Goal: Communication & Community: Answer question/provide support

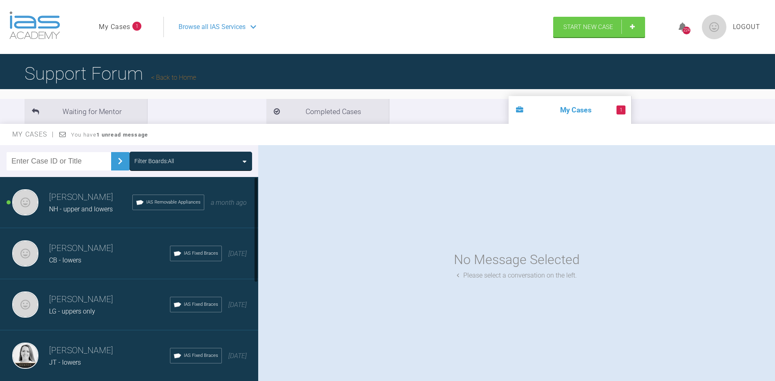
click at [58, 200] on h3 "[PERSON_NAME]" at bounding box center [90, 197] width 83 height 14
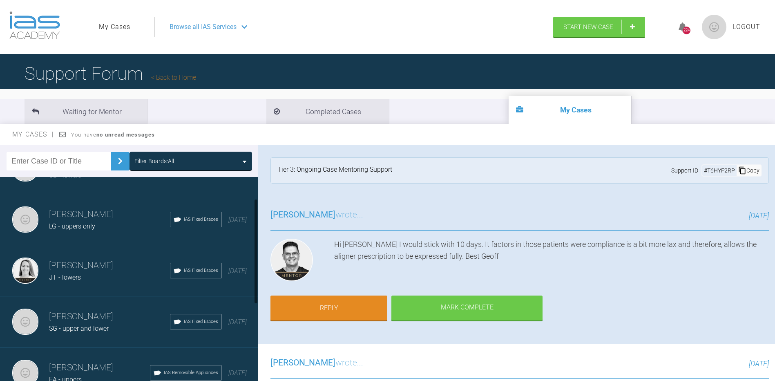
scroll to position [38, 0]
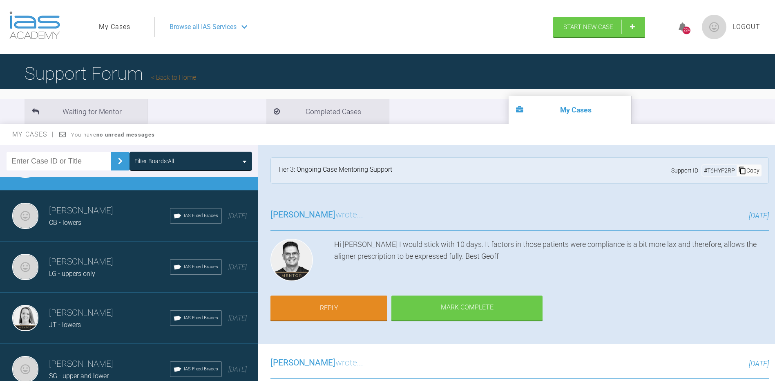
click at [70, 225] on span "CB - lowers" at bounding box center [65, 222] width 32 height 8
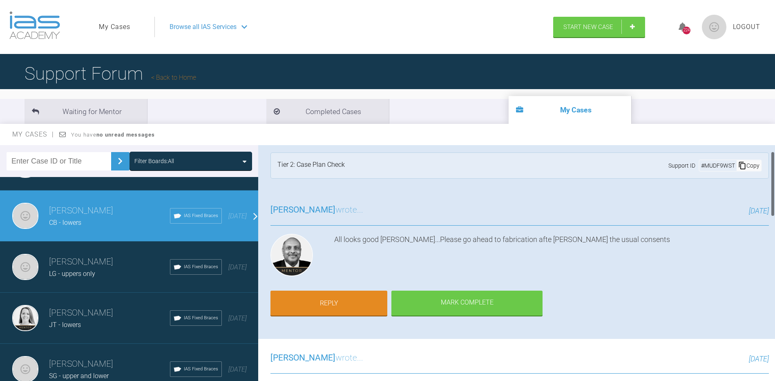
scroll to position [0, 0]
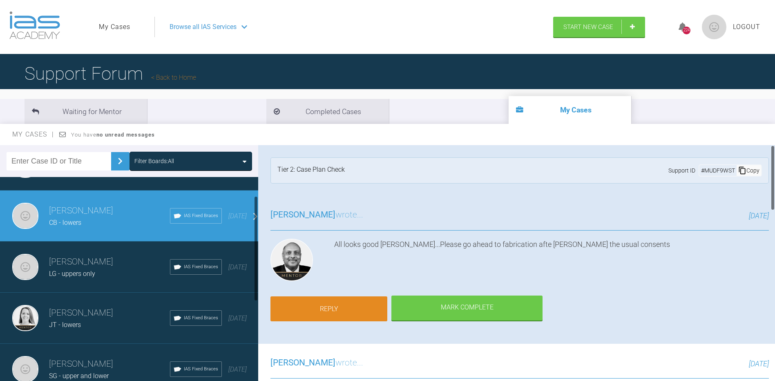
click at [334, 306] on link "Reply" at bounding box center [328, 308] width 117 height 25
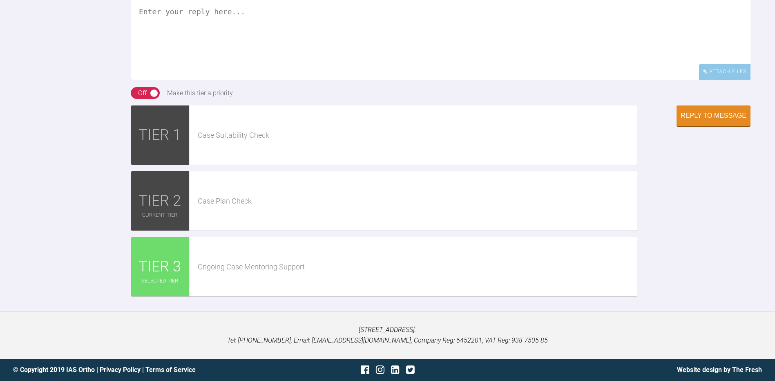
scroll to position [1439, 0]
click at [145, 58] on textarea at bounding box center [440, 39] width 619 height 82
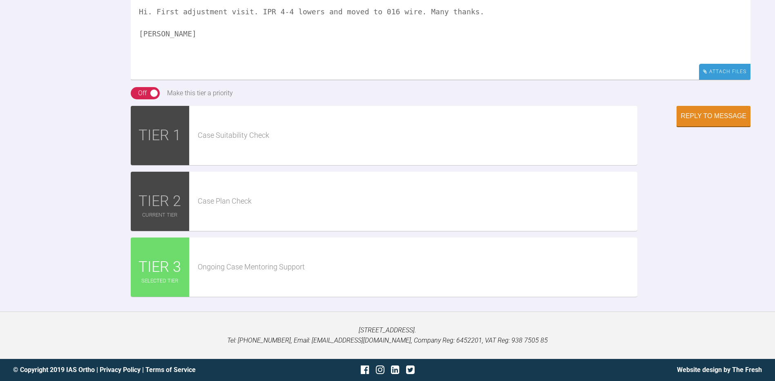
type textarea "Hi. First adjustment visit. IPR 4-4 lowers and moved to 016 wire. Many thanks. …"
click at [740, 80] on div "Attach Files" at bounding box center [724, 72] width 51 height 16
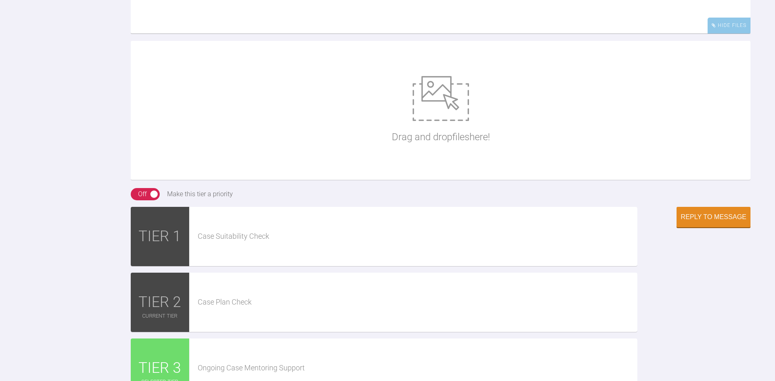
click at [423, 121] on img at bounding box center [440, 98] width 56 height 45
type input "C:\fakepath\IMG_6013.JPG"
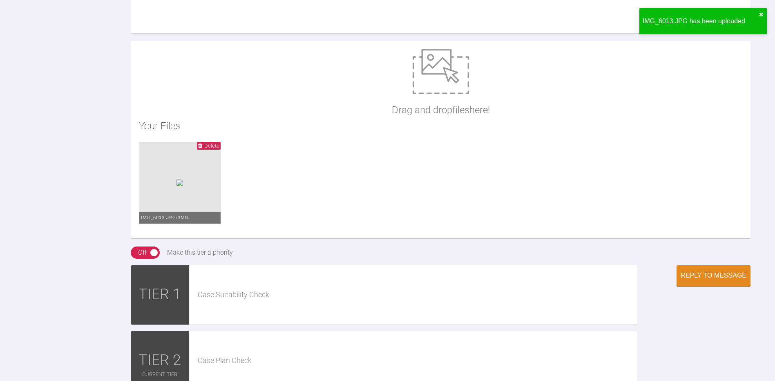
click at [450, 94] on img at bounding box center [440, 71] width 56 height 45
type input "C:\fakepath\IMG_6015.JPG"
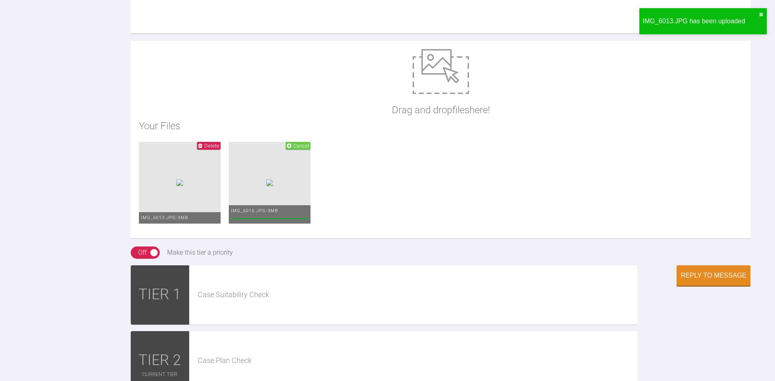
click at [441, 94] on img at bounding box center [440, 71] width 56 height 45
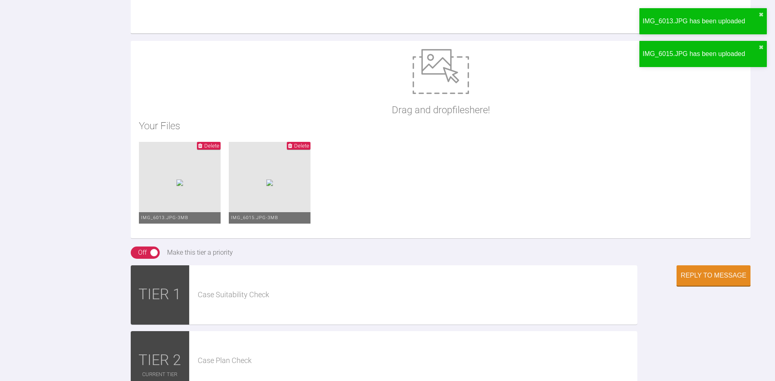
type input "C:\fakepath\IMG_6016.JPG"
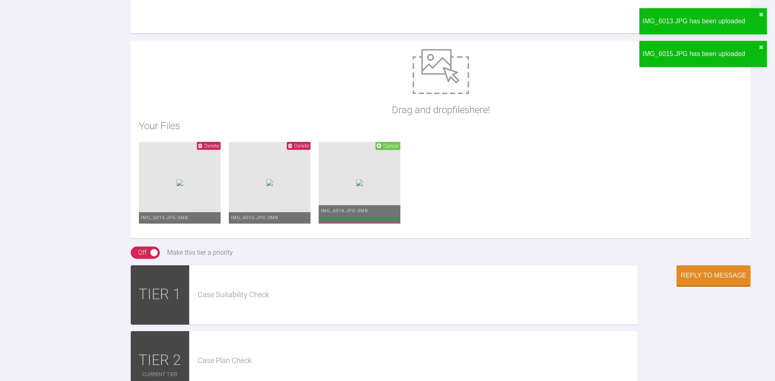
click at [433, 94] on img at bounding box center [440, 71] width 56 height 45
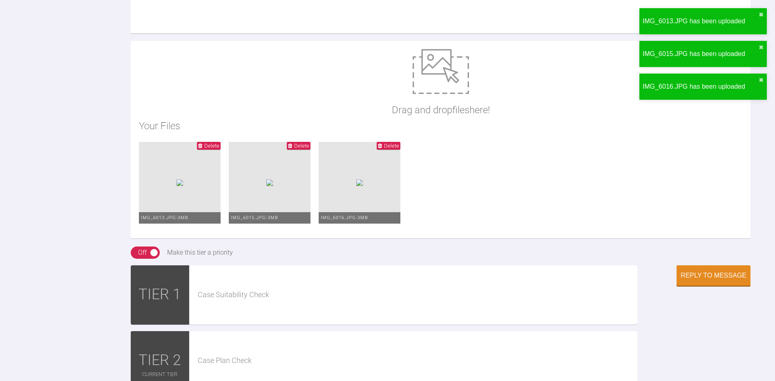
type input "C:\fakepath\IMG_6017.JPG"
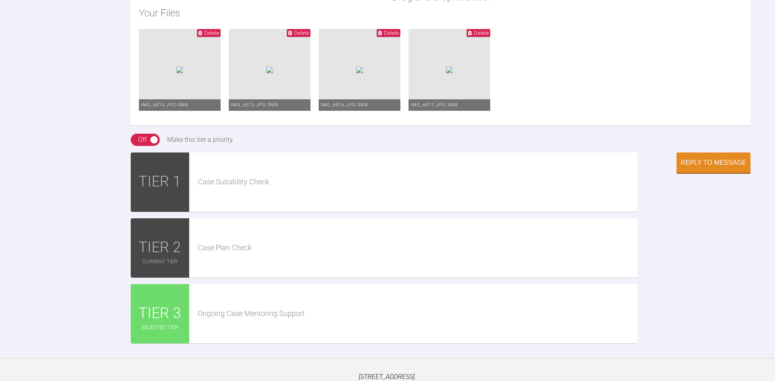
scroll to position [1561, 0]
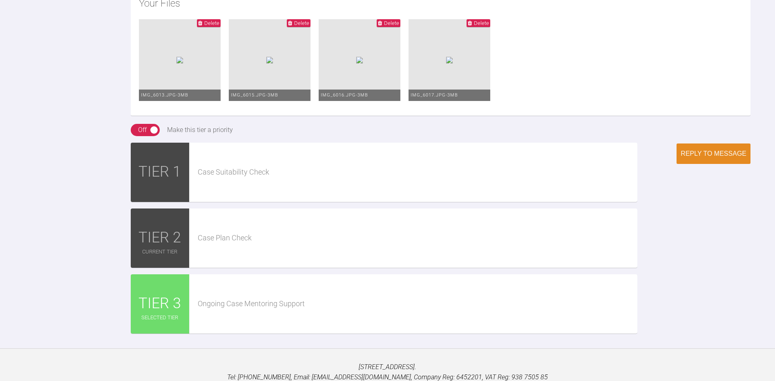
click at [707, 157] on div "Reply to Message" at bounding box center [713, 153] width 66 height 7
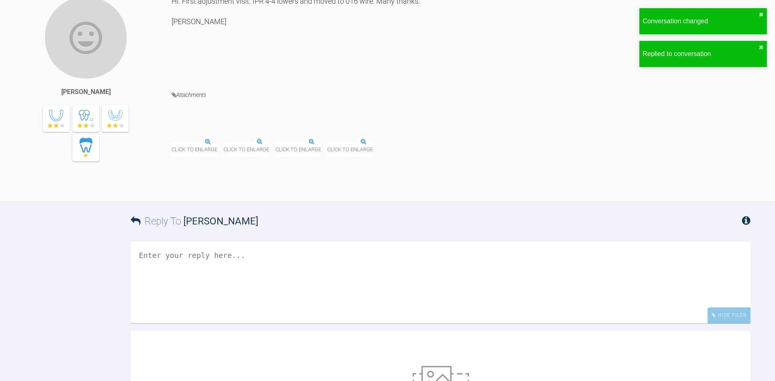
scroll to position [1566, 0]
